Goal: Entertainment & Leisure: Consume media (video, audio)

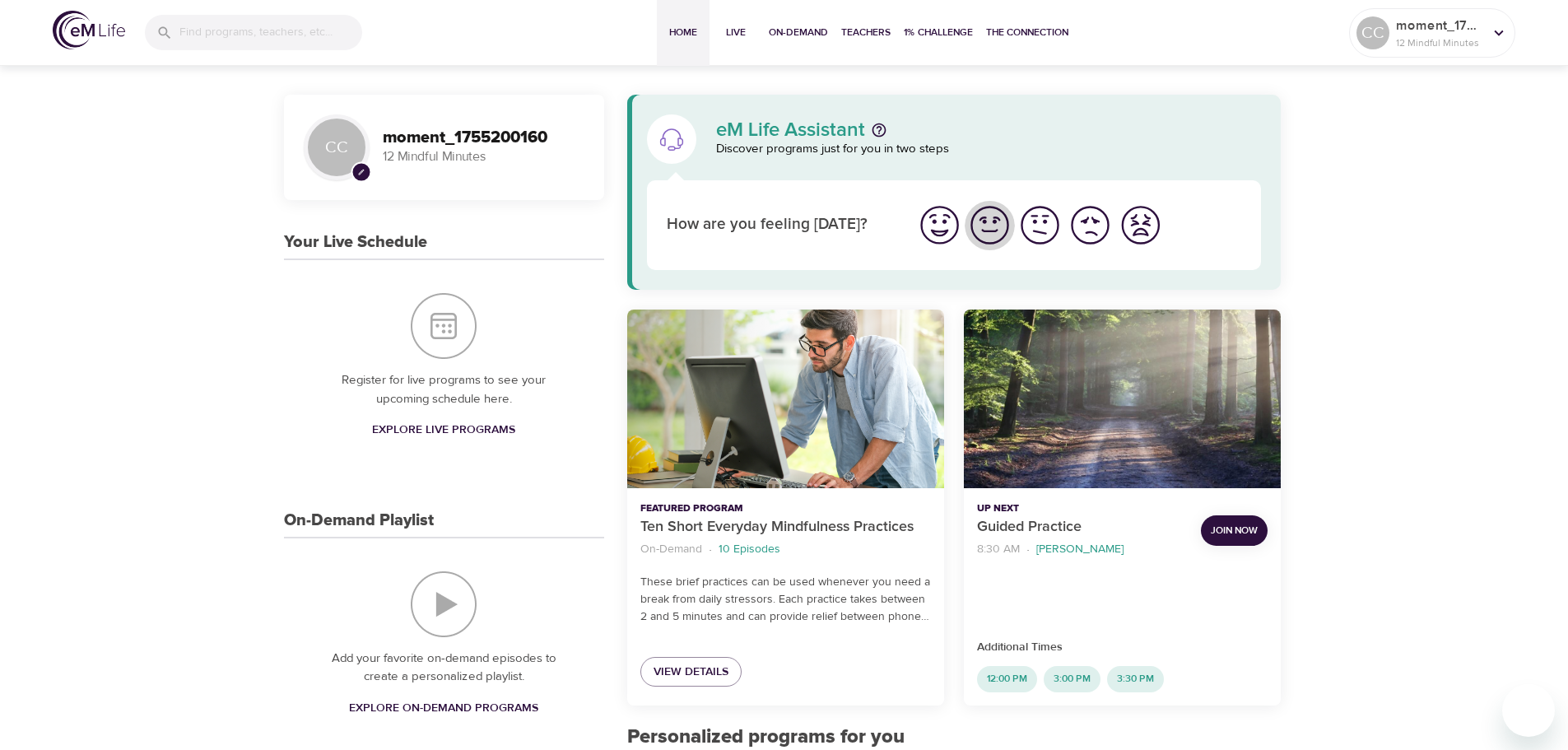
click at [978, 233] on img "I'm feeling good" at bounding box center [989, 224] width 45 height 45
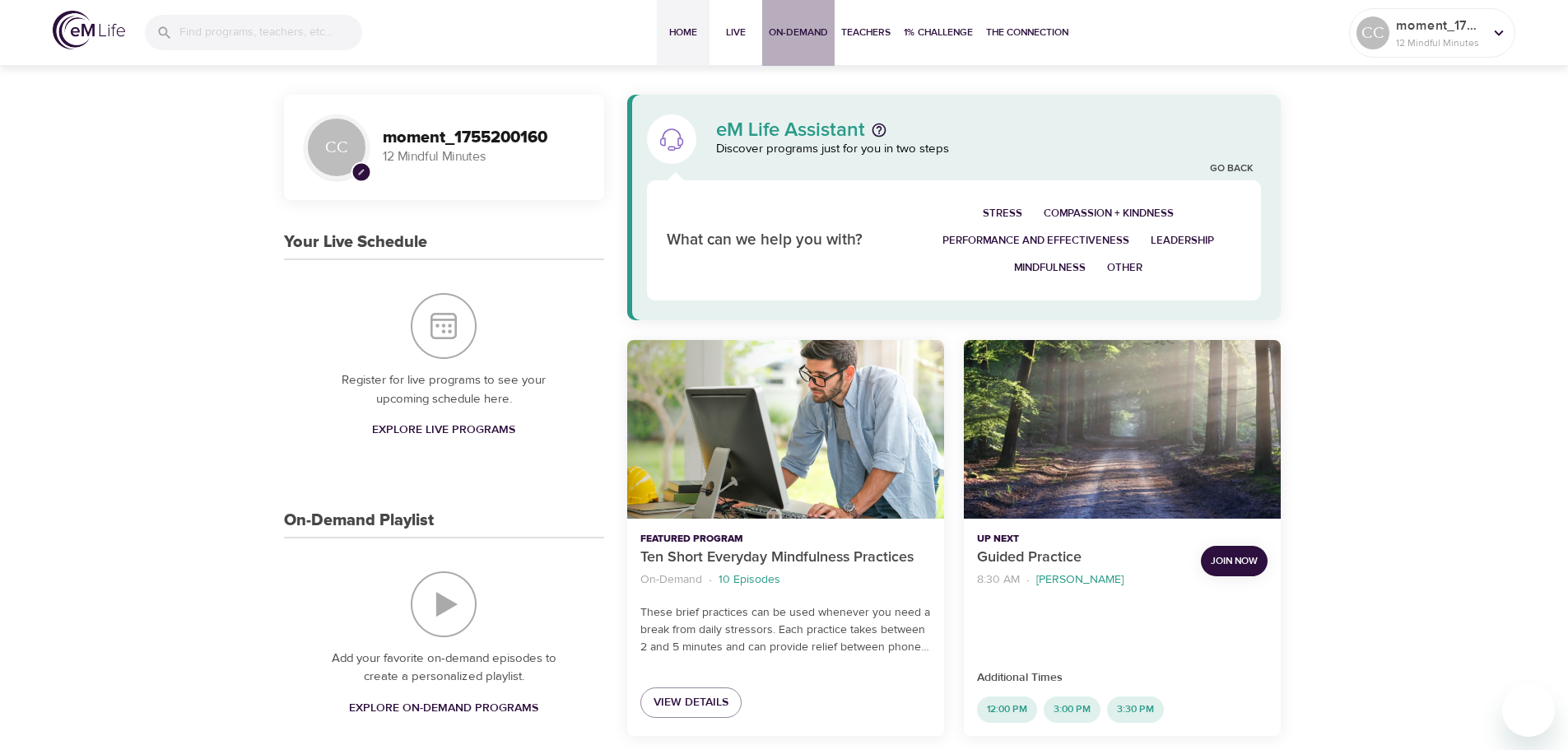
click at [797, 36] on span "On-Demand" at bounding box center [798, 32] width 59 height 17
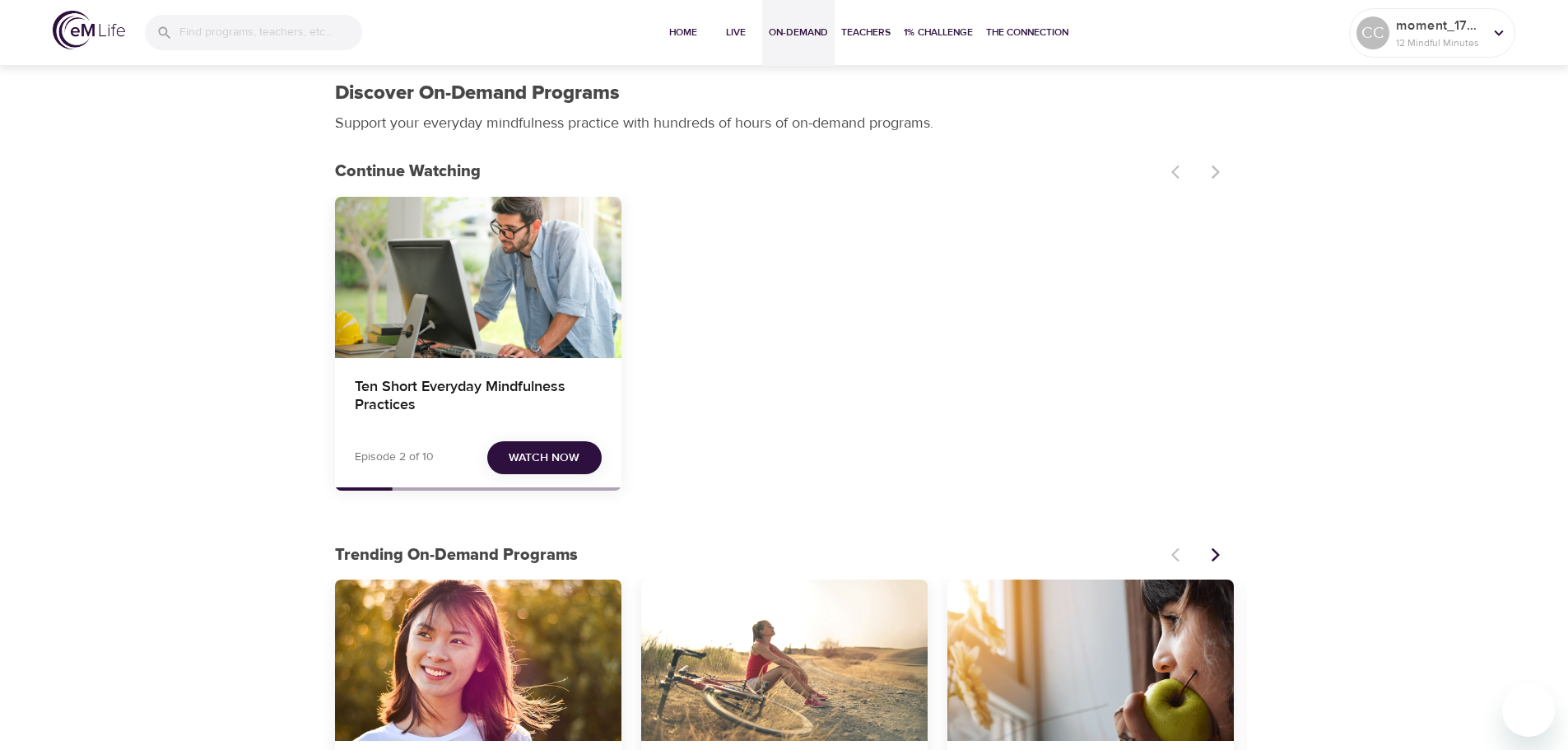
click at [534, 455] on span "Watch Now" at bounding box center [544, 457] width 71 height 21
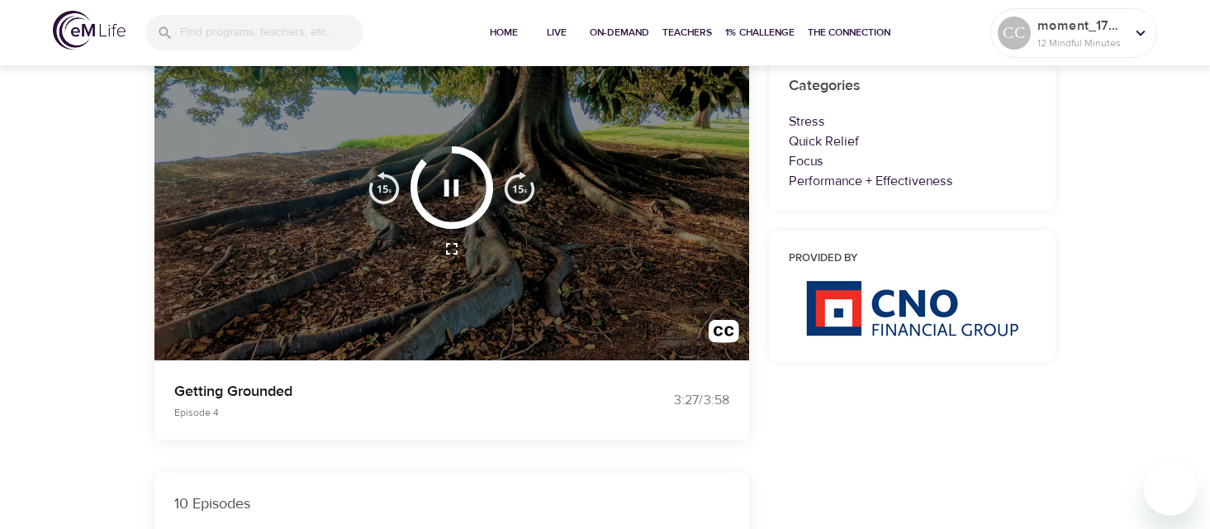
scroll to position [165, 0]
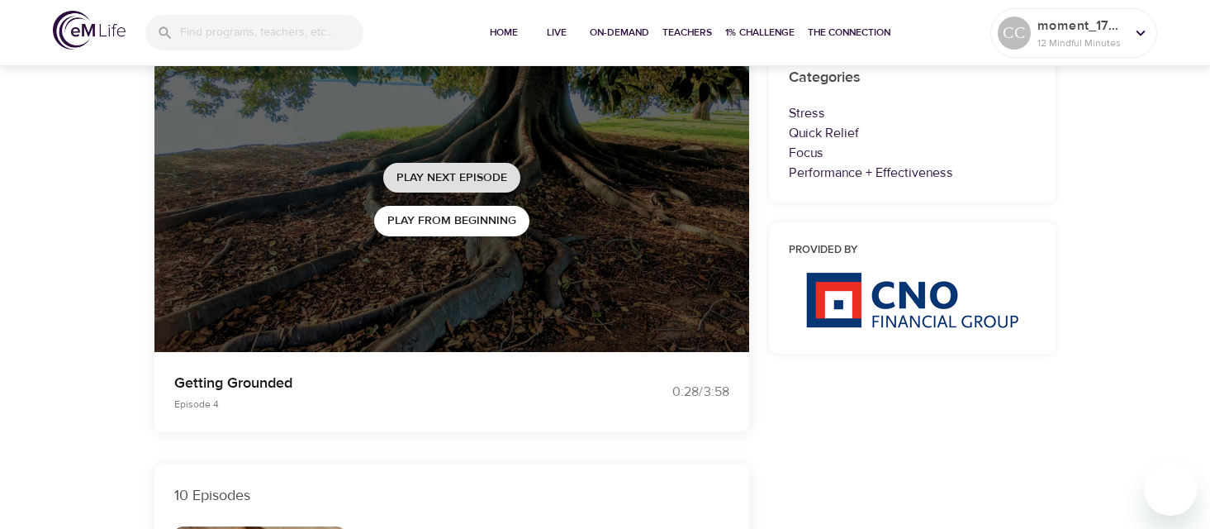
click at [472, 184] on span "Play Next Episode" at bounding box center [452, 178] width 111 height 21
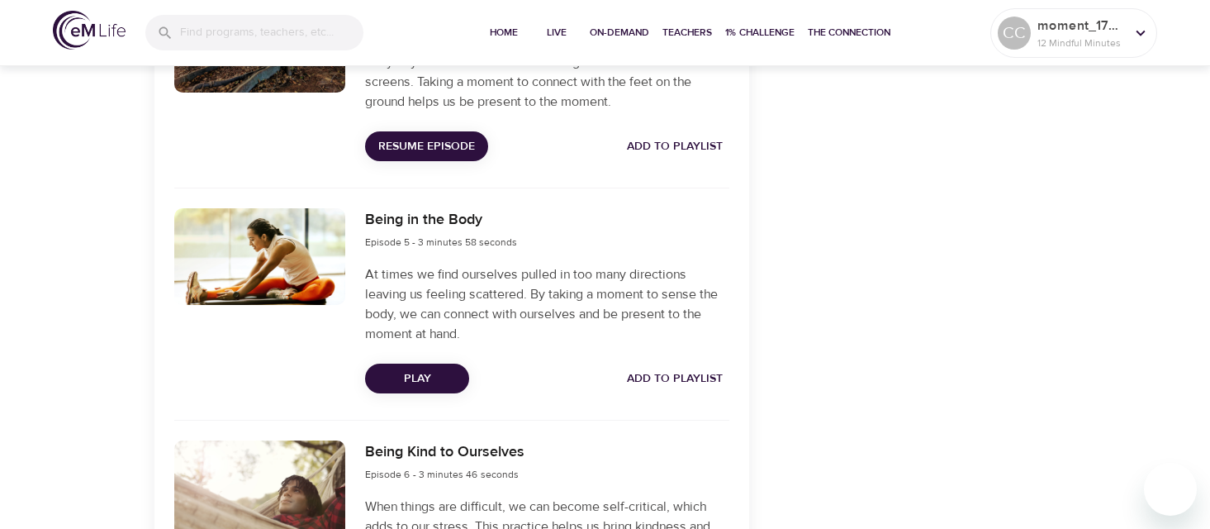
scroll to position [1322, 0]
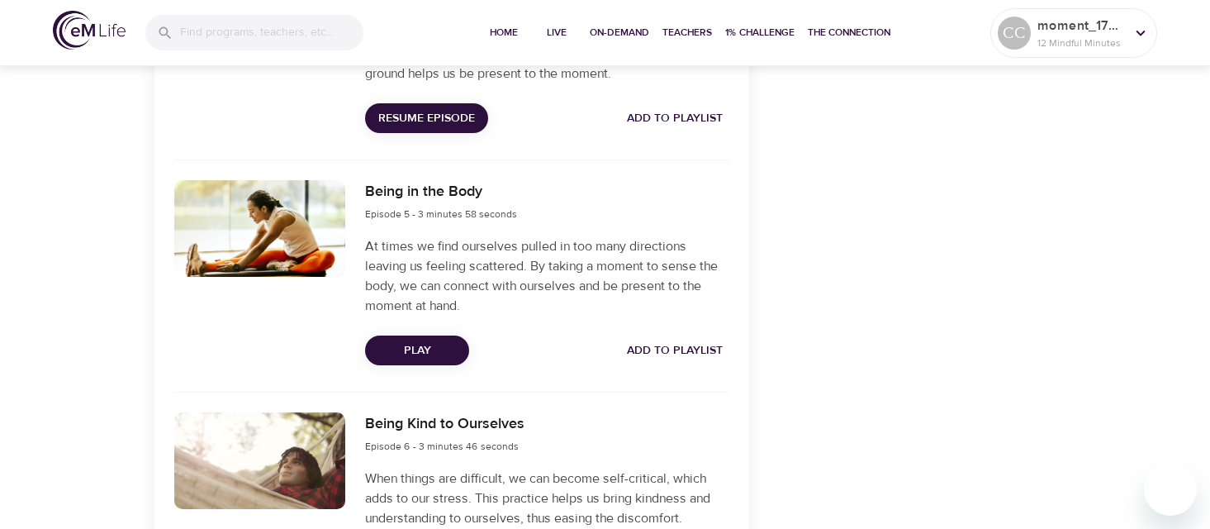
click at [427, 118] on span "Resume Episode" at bounding box center [426, 118] width 97 height 21
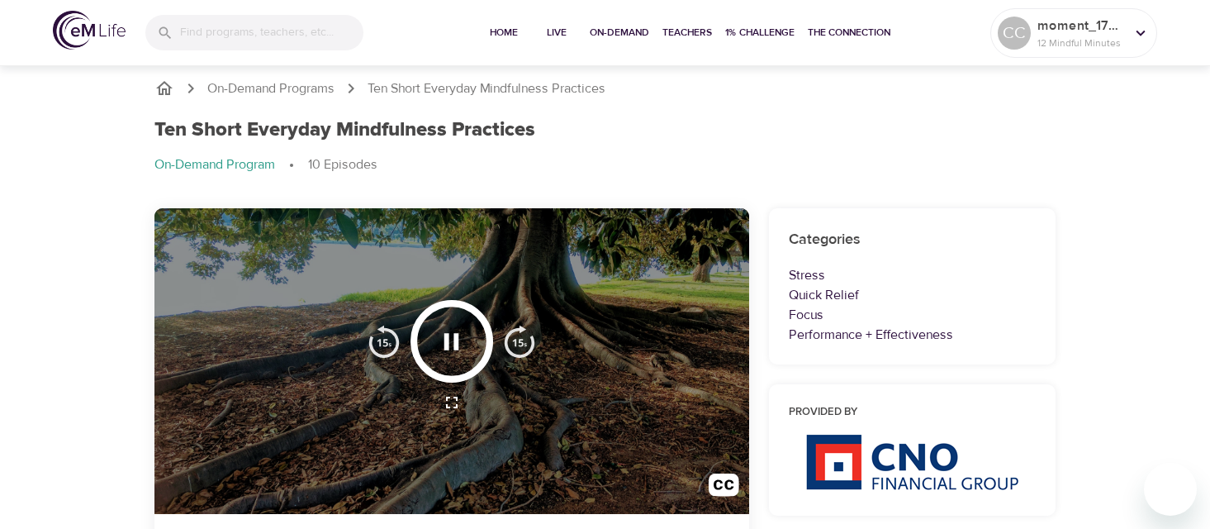
scroll to position [0, 0]
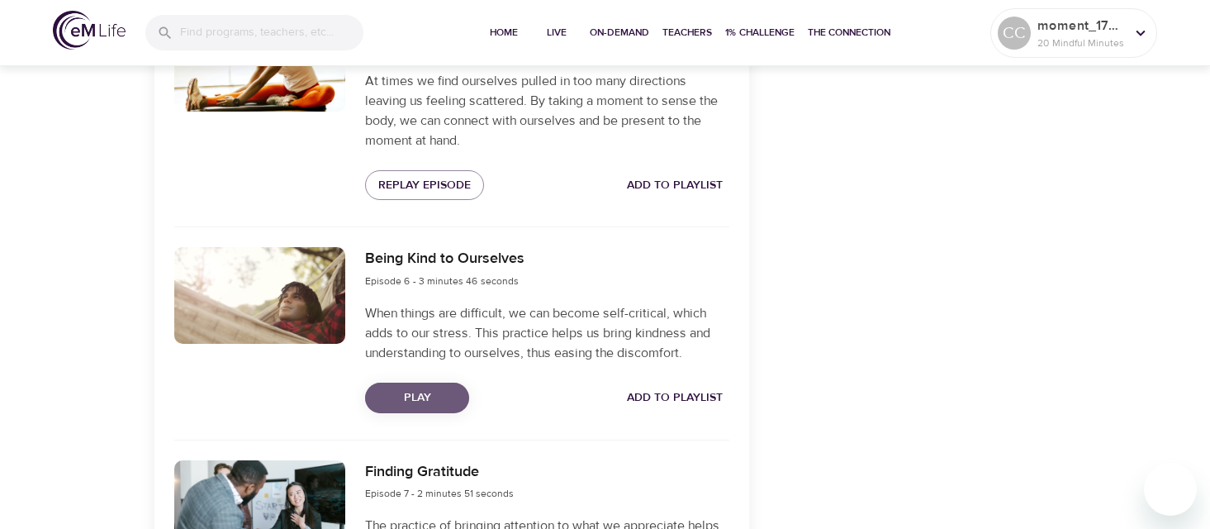
click at [434, 398] on span "Play" at bounding box center [417, 398] width 78 height 21
